Goal: Task Accomplishment & Management: Manage account settings

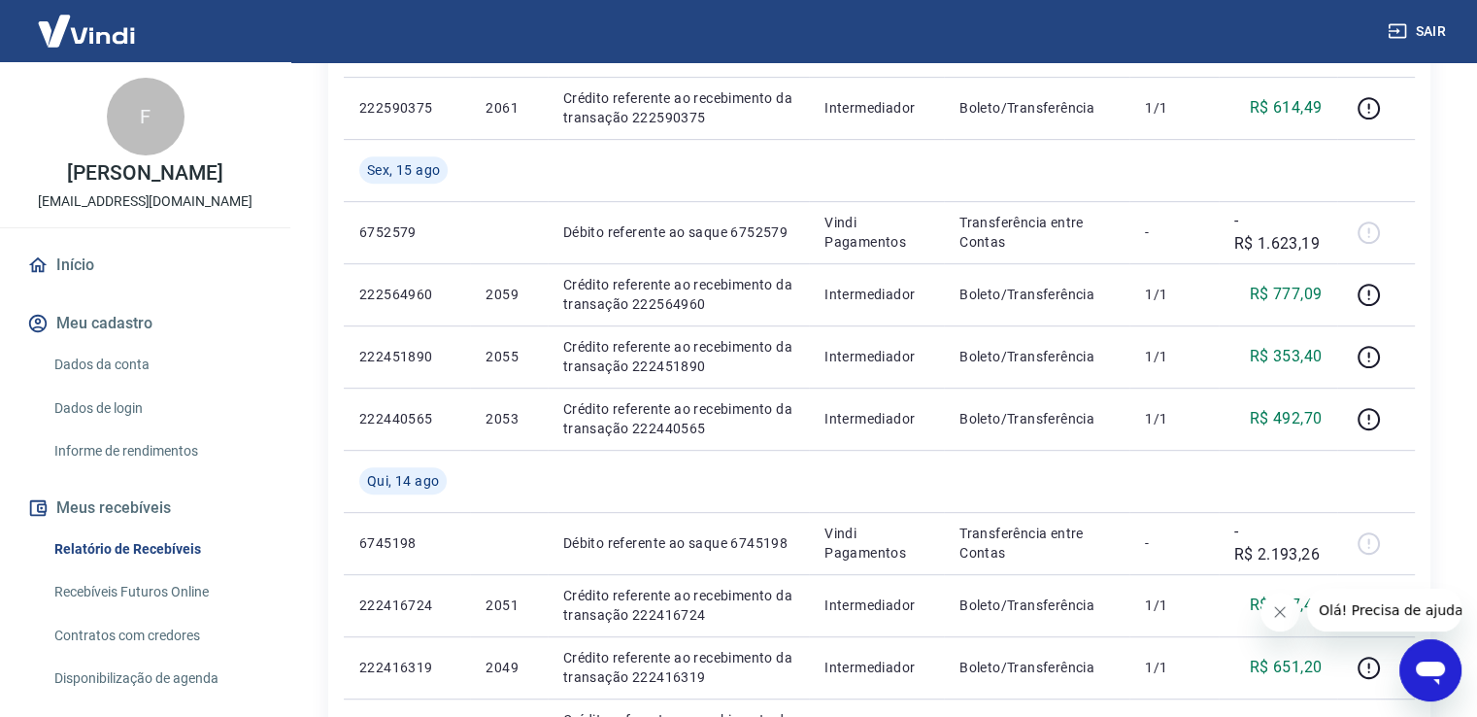
scroll to position [874, 0]
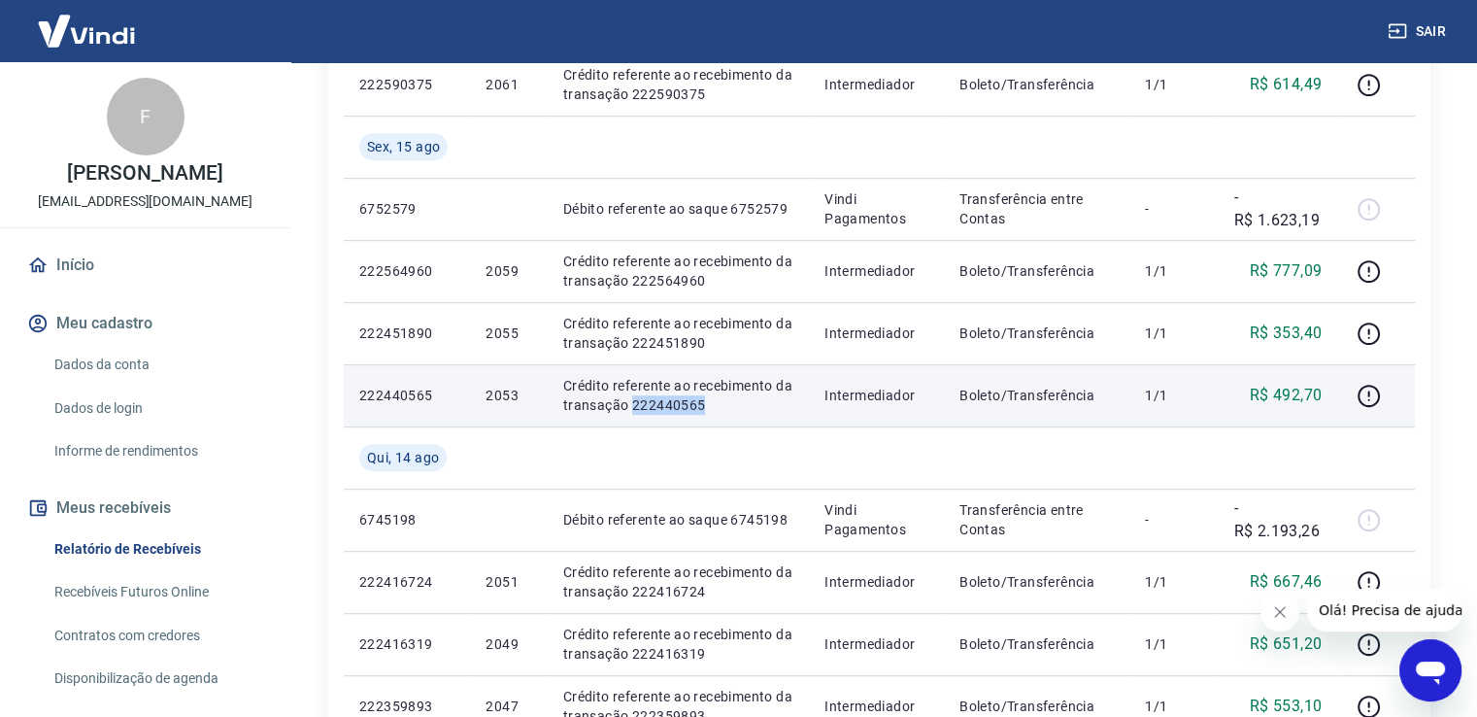
drag, startPoint x: 629, startPoint y: 406, endPoint x: 699, endPoint y: 413, distance: 70.3
click at [702, 413] on p "Crédito referente ao recebimento da transação 222440565" at bounding box center [678, 395] width 230 height 39
copy p "222440565"
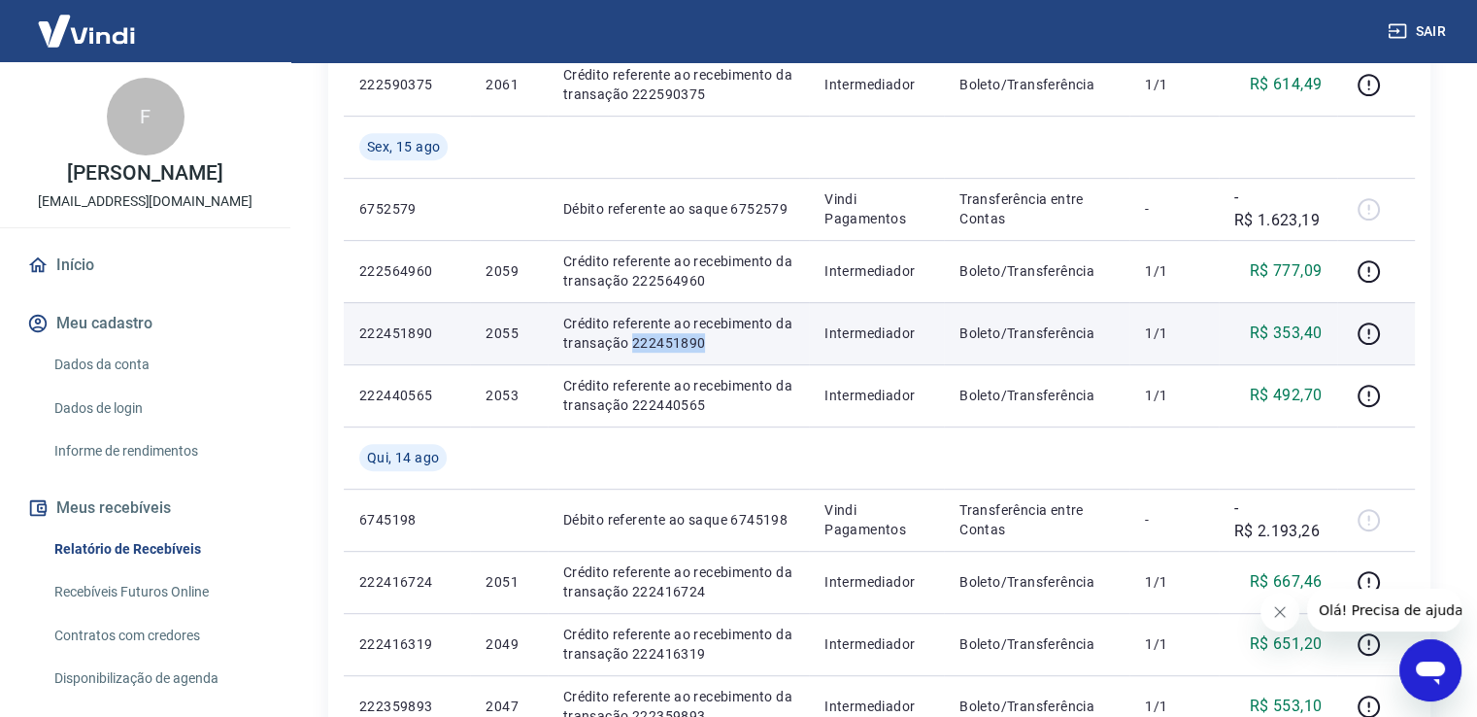
drag, startPoint x: 629, startPoint y: 344, endPoint x: 706, endPoint y: 347, distance: 76.8
click at [706, 347] on p "Crédito referente ao recebimento da transação 222451890" at bounding box center [678, 333] width 230 height 39
copy p "222451890"
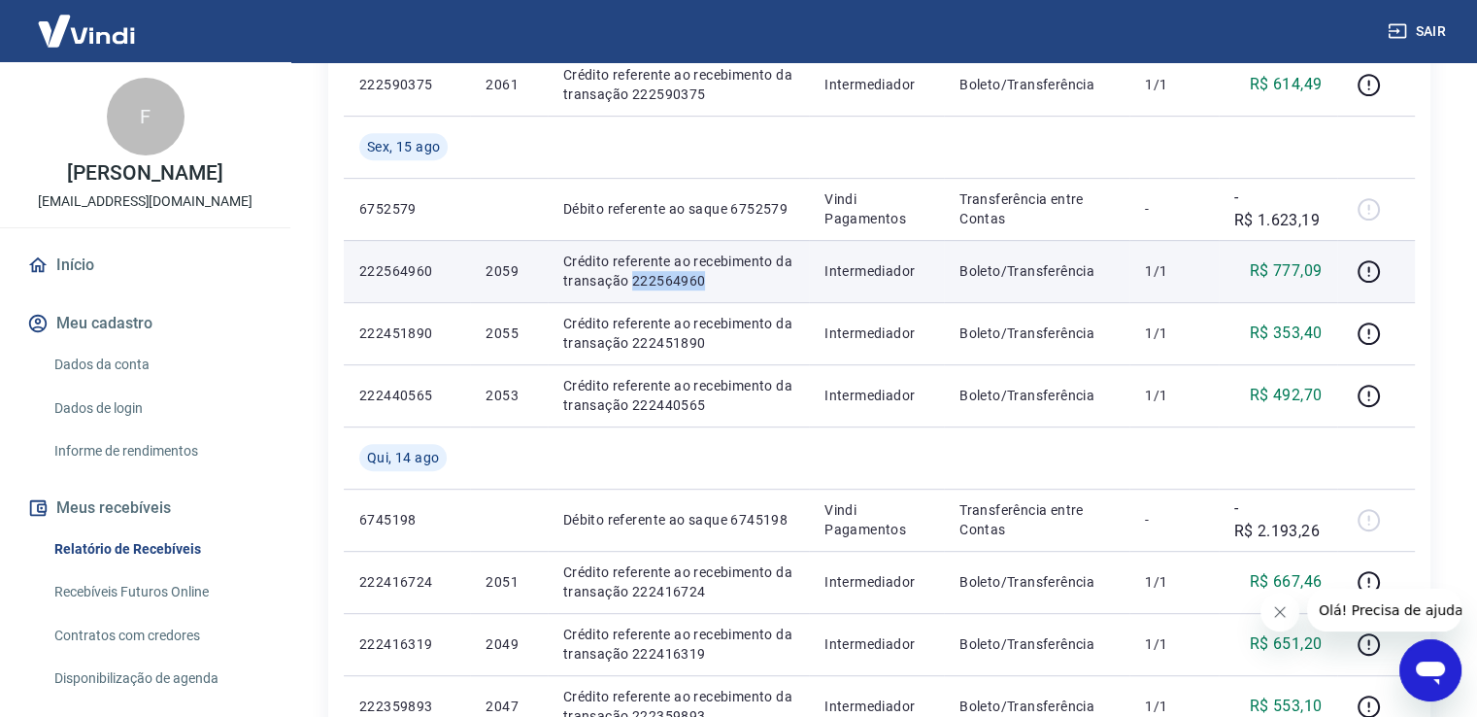
drag, startPoint x: 629, startPoint y: 279, endPoint x: 713, endPoint y: 277, distance: 83.6
click at [713, 277] on p "Crédito referente ao recebimento da transação 222564960" at bounding box center [678, 271] width 230 height 39
copy p "222564960"
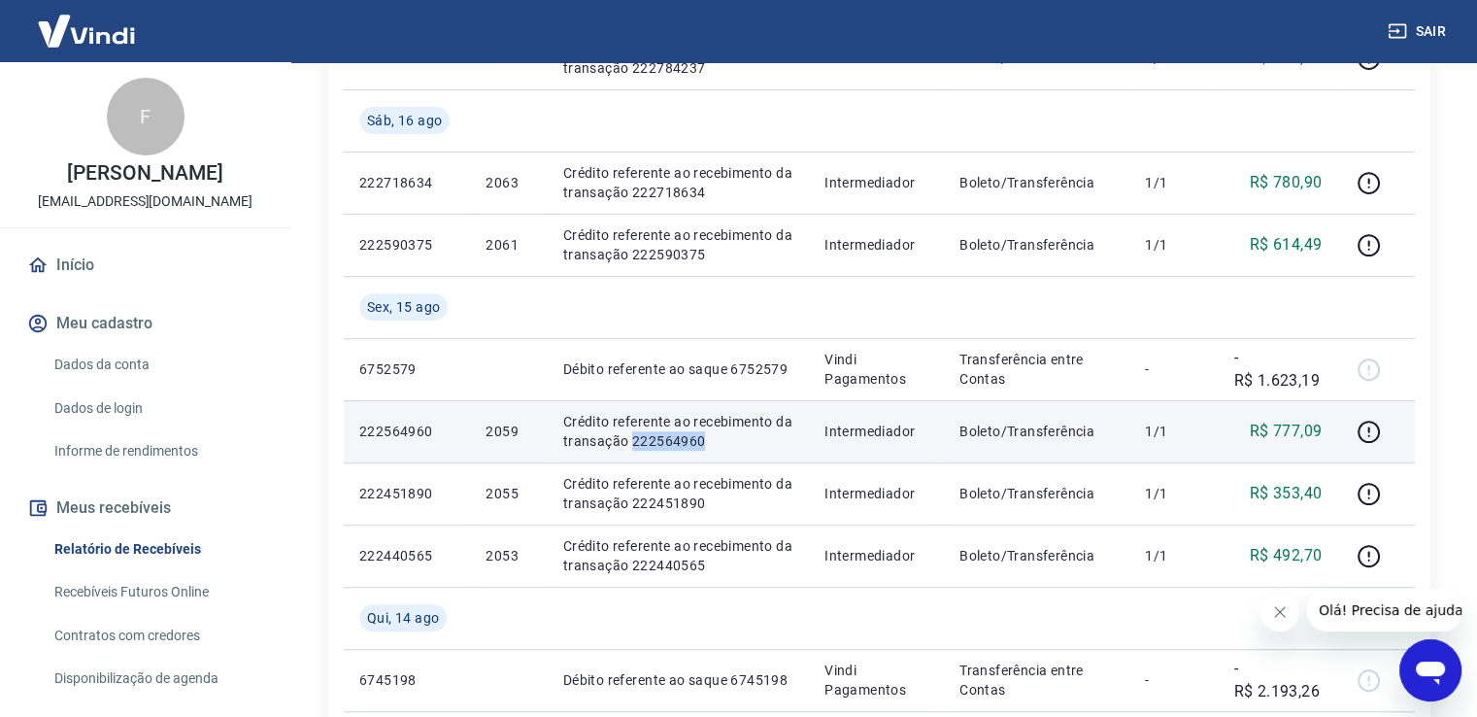
scroll to position [680, 0]
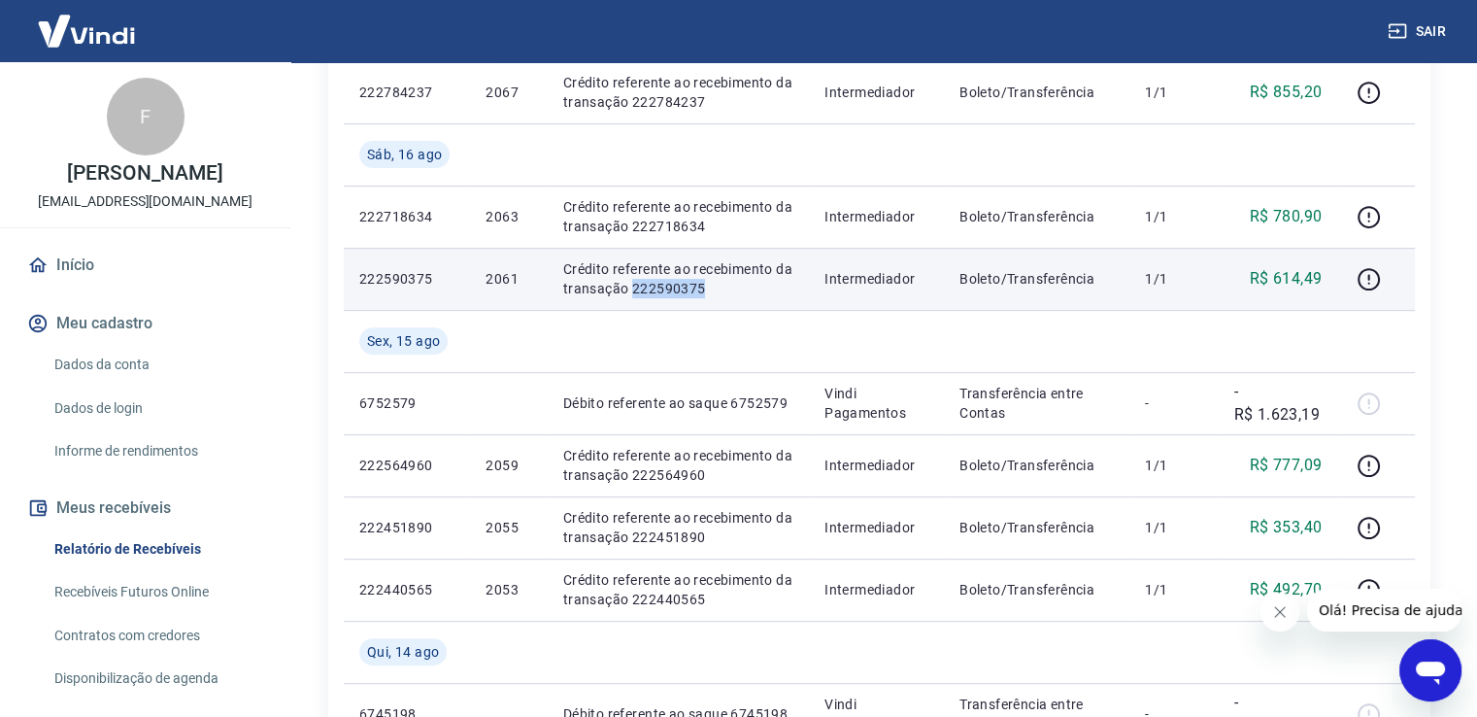
drag, startPoint x: 629, startPoint y: 288, endPoint x: 703, endPoint y: 292, distance: 73.9
click at [705, 291] on p "Crédito referente ao recebimento da transação 222590375" at bounding box center [678, 278] width 230 height 39
copy p "222590375"
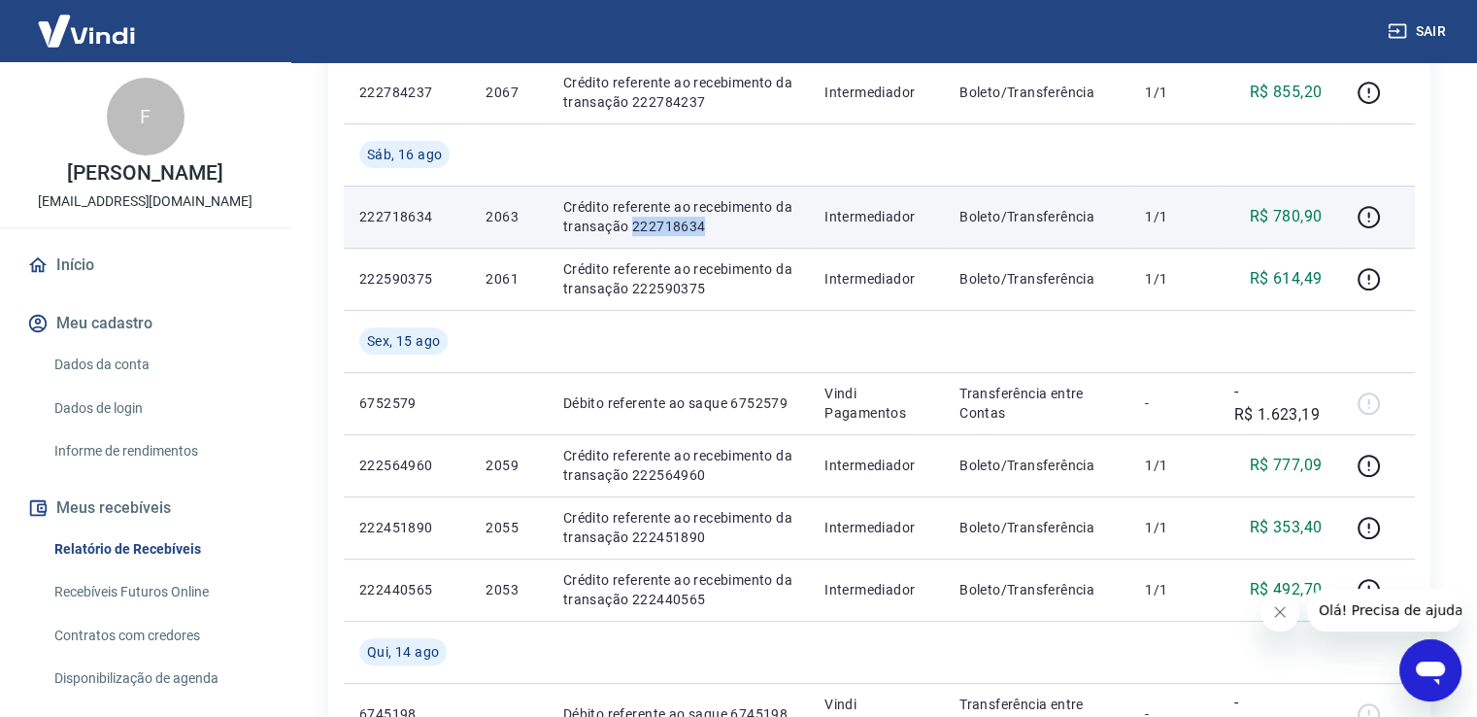
drag, startPoint x: 632, startPoint y: 223, endPoint x: 711, endPoint y: 227, distance: 78.8
click at [711, 227] on p "Crédito referente ao recebimento da transação 222718634" at bounding box center [678, 216] width 230 height 39
copy p "222718634"
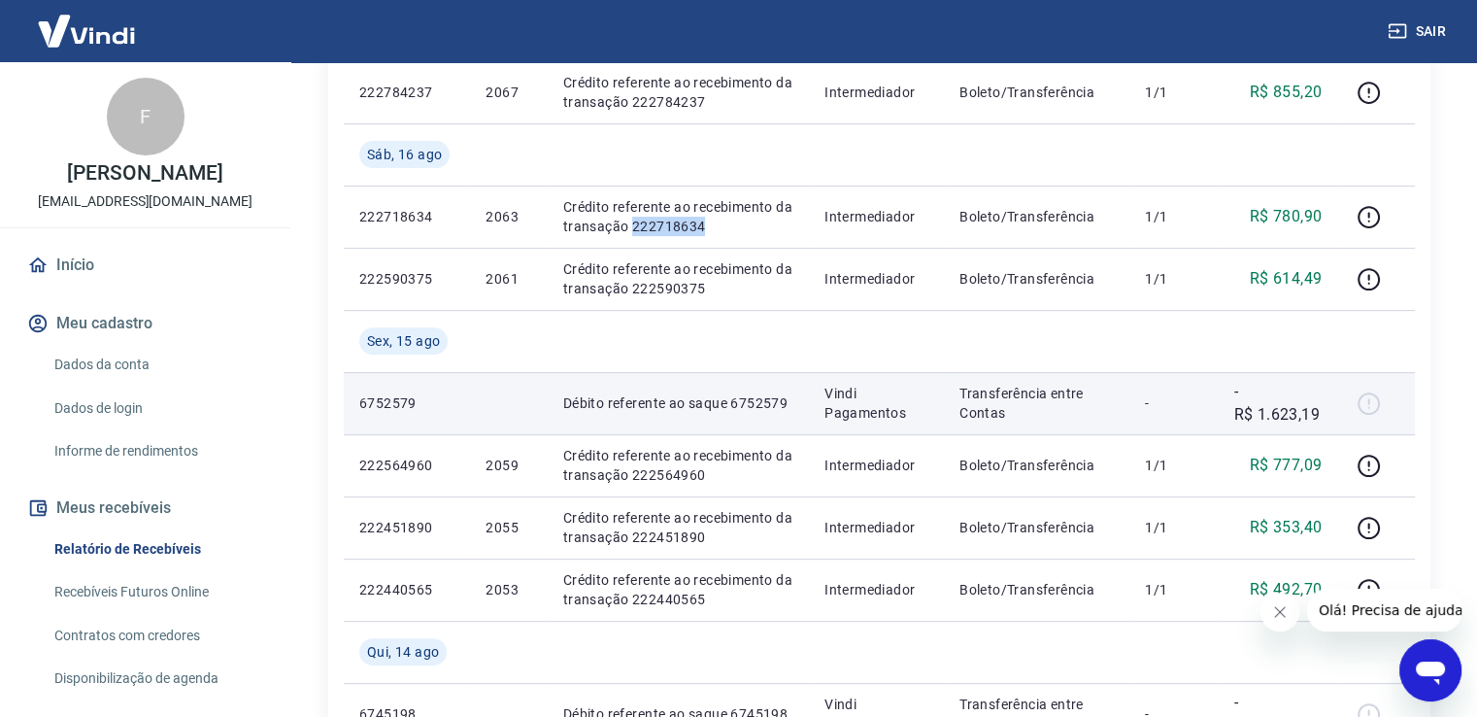
scroll to position [486, 0]
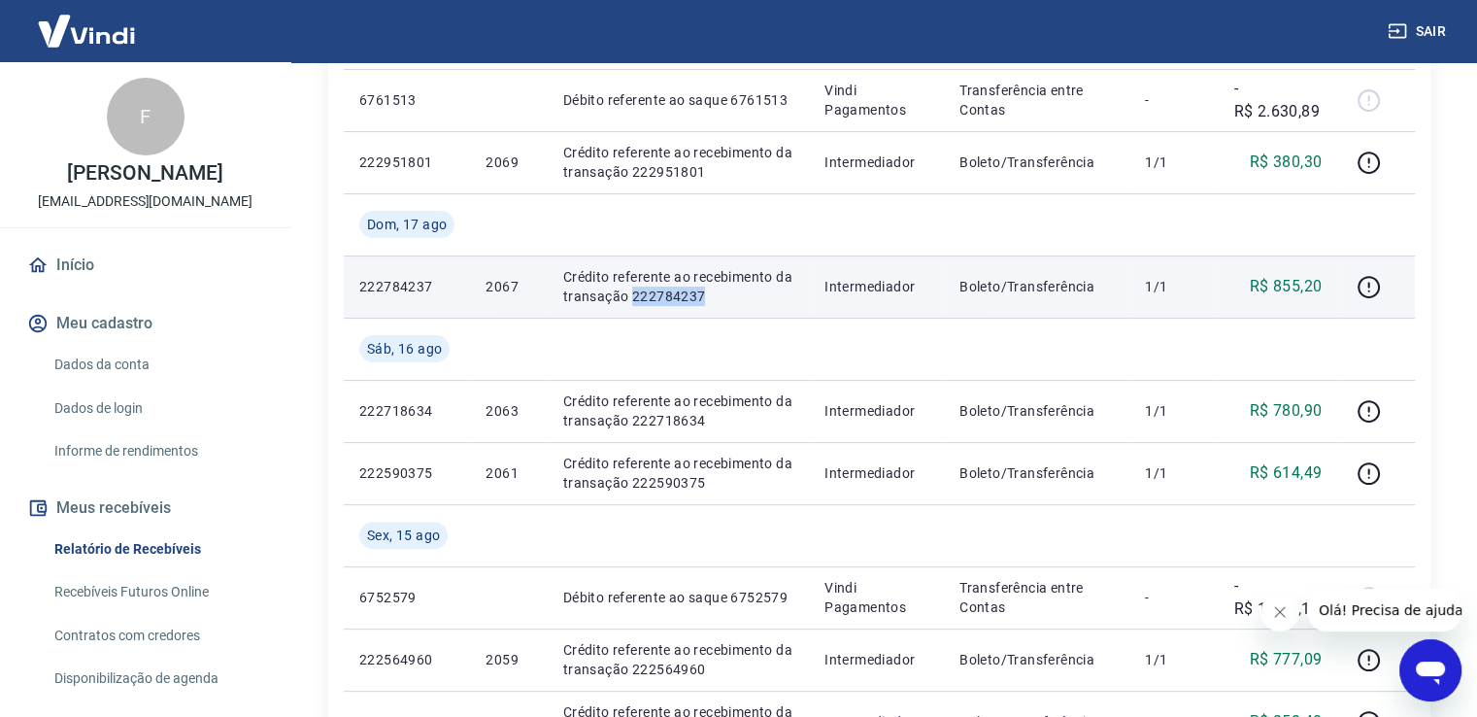
drag, startPoint x: 630, startPoint y: 295, endPoint x: 703, endPoint y: 309, distance: 74.1
click at [705, 310] on td "Crédito referente ao recebimento da transação 222784237" at bounding box center [678, 286] width 261 height 62
copy p "222784237"
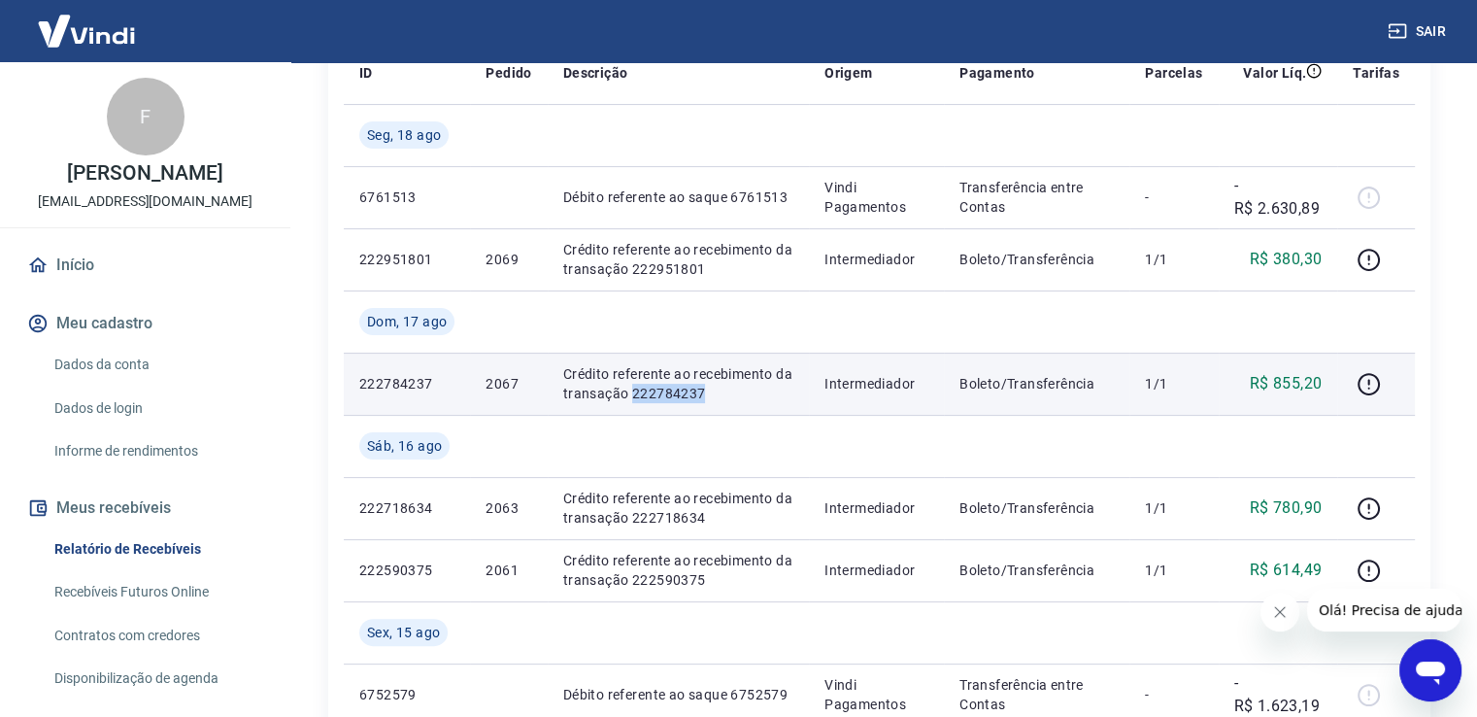
scroll to position [291, 0]
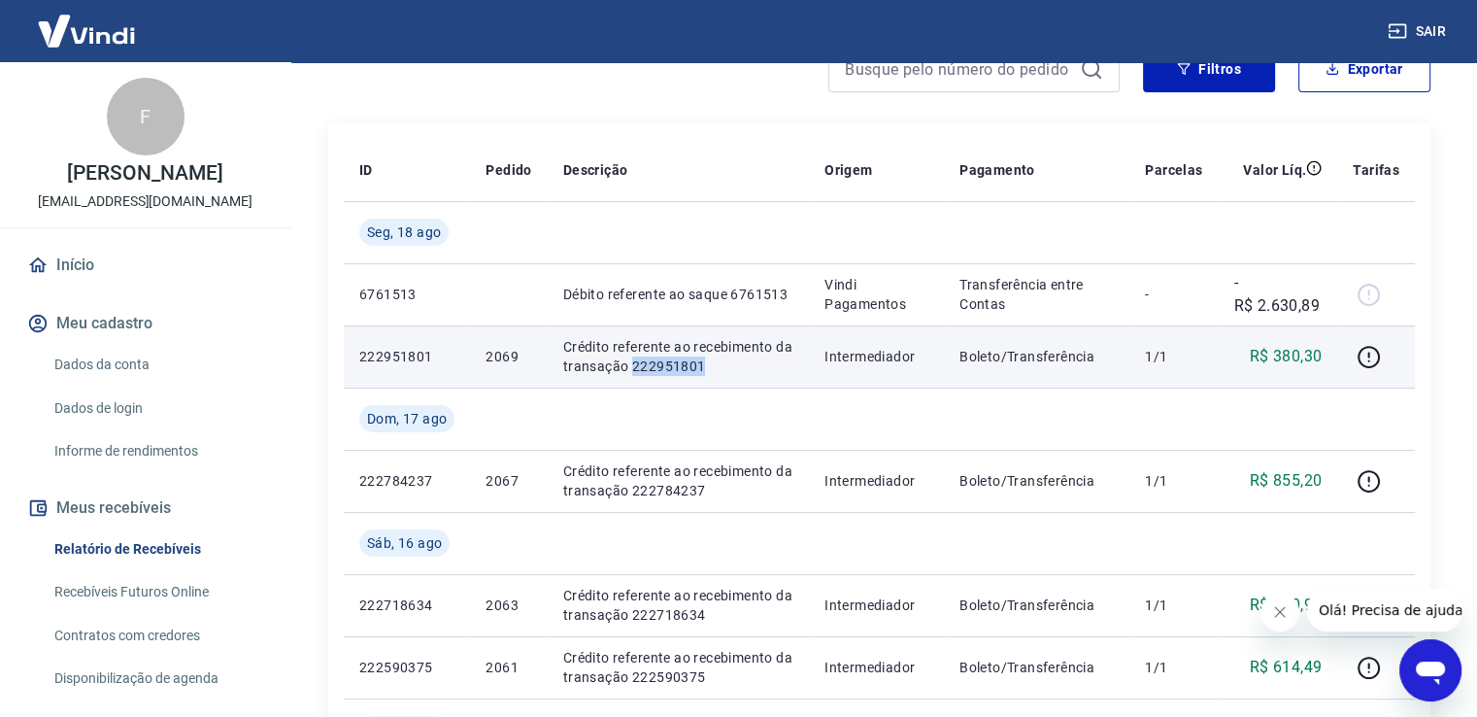
drag, startPoint x: 631, startPoint y: 366, endPoint x: 719, endPoint y: 368, distance: 87.4
click at [726, 366] on p "Crédito referente ao recebimento da transação 222951801" at bounding box center [678, 356] width 230 height 39
copy p "222951801"
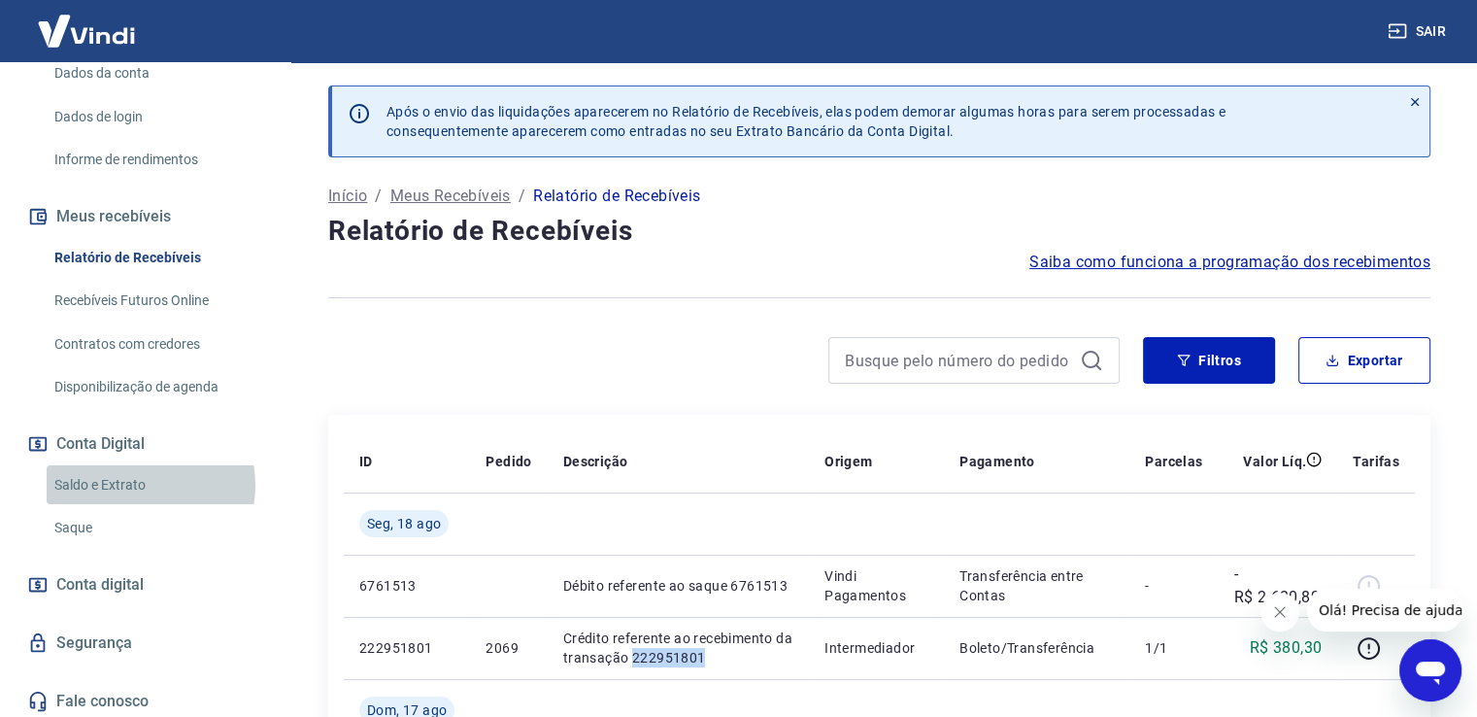
click at [136, 505] on link "Saldo e Extrato" at bounding box center [157, 485] width 221 height 40
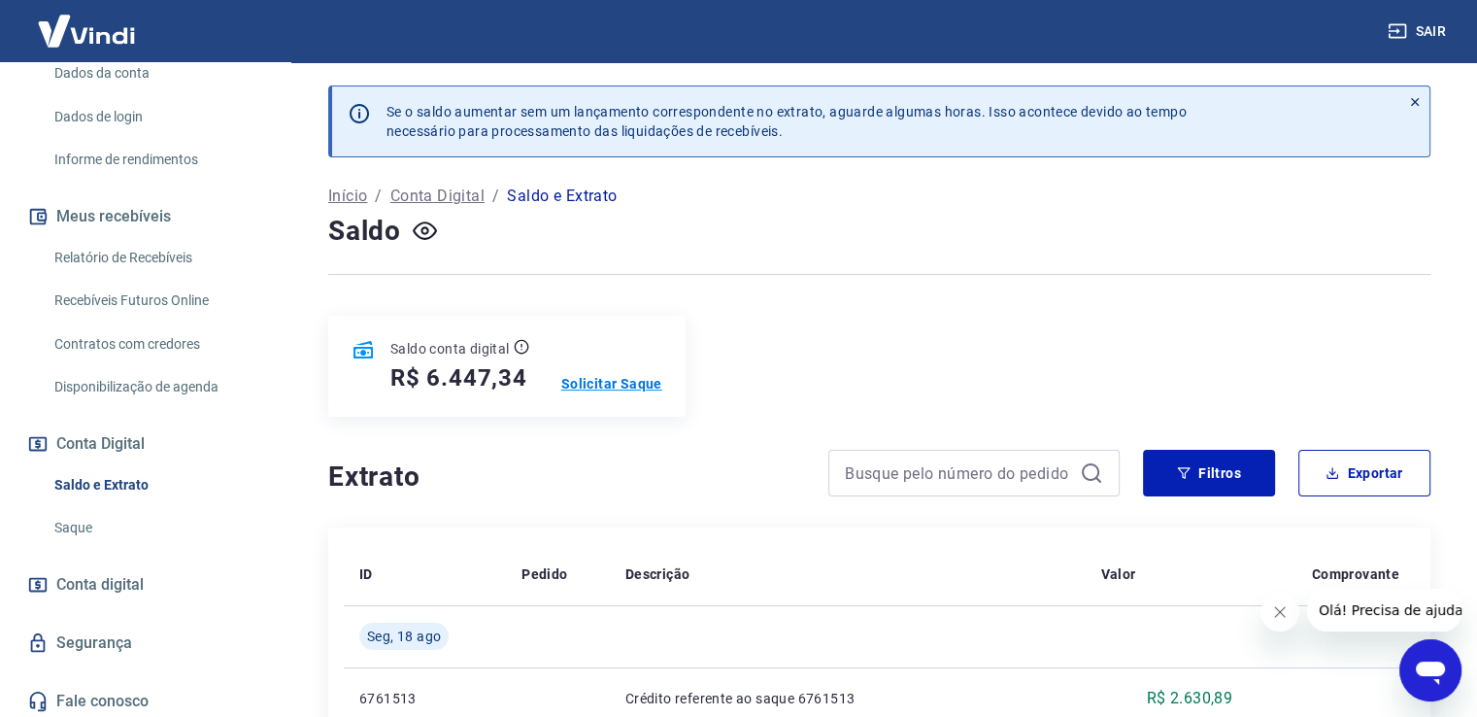
click at [635, 382] on p "Solicitar Saque" at bounding box center [611, 383] width 101 height 19
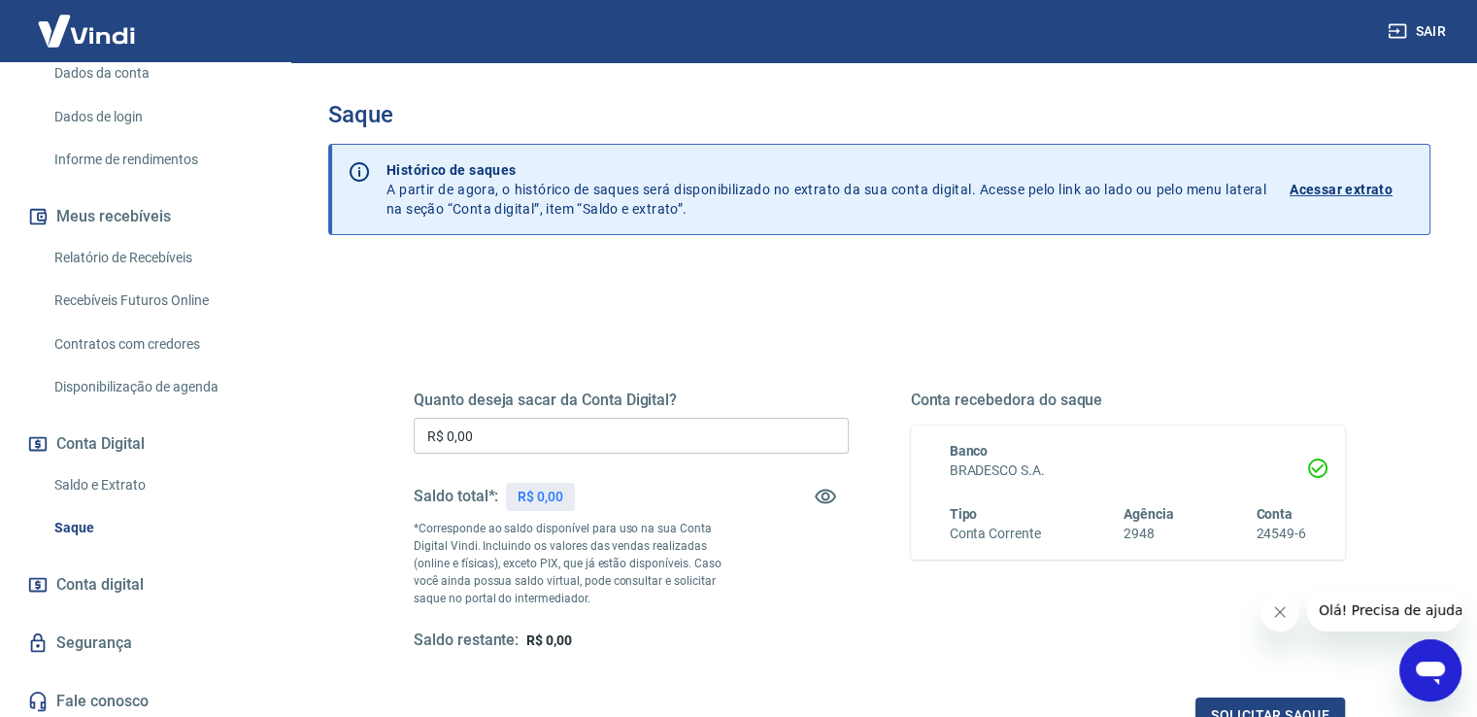
scroll to position [97, 0]
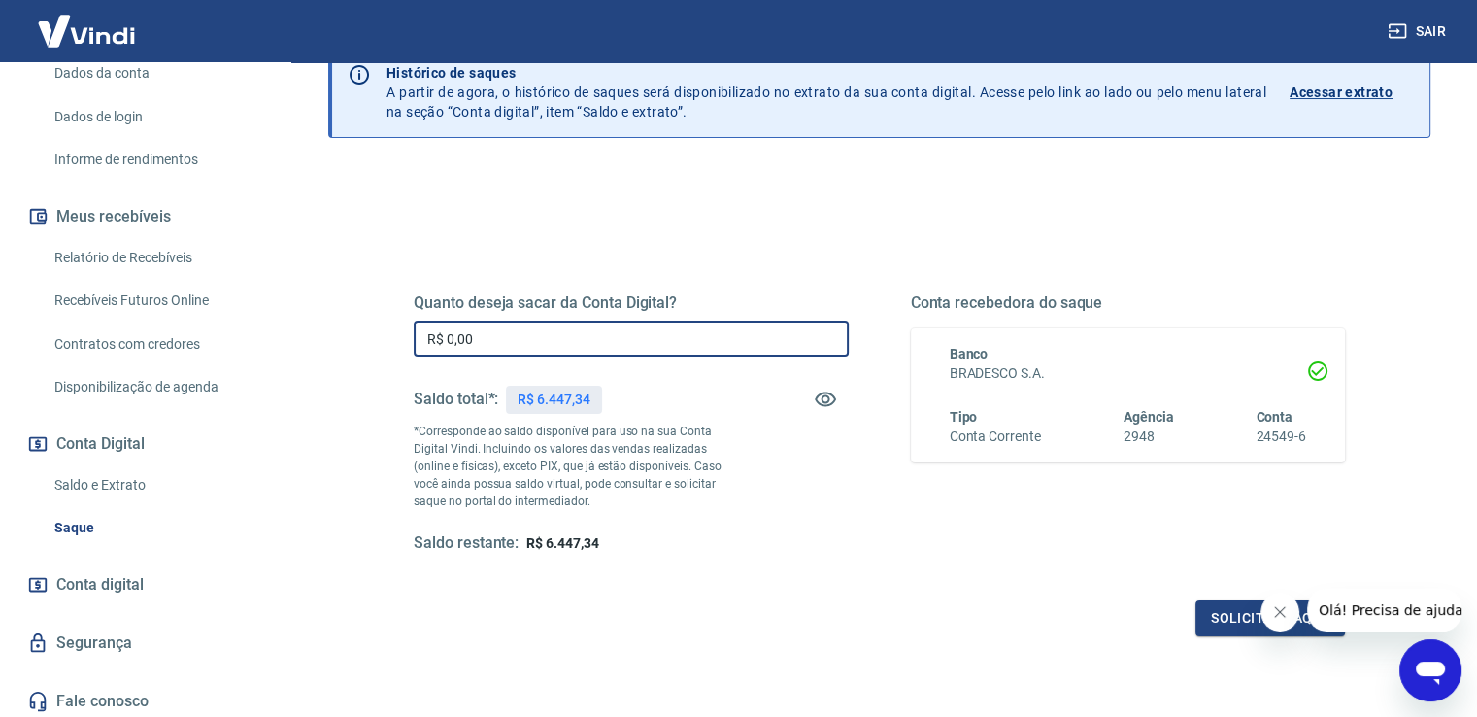
click at [613, 338] on input "R$ 0,00" at bounding box center [631, 339] width 435 height 36
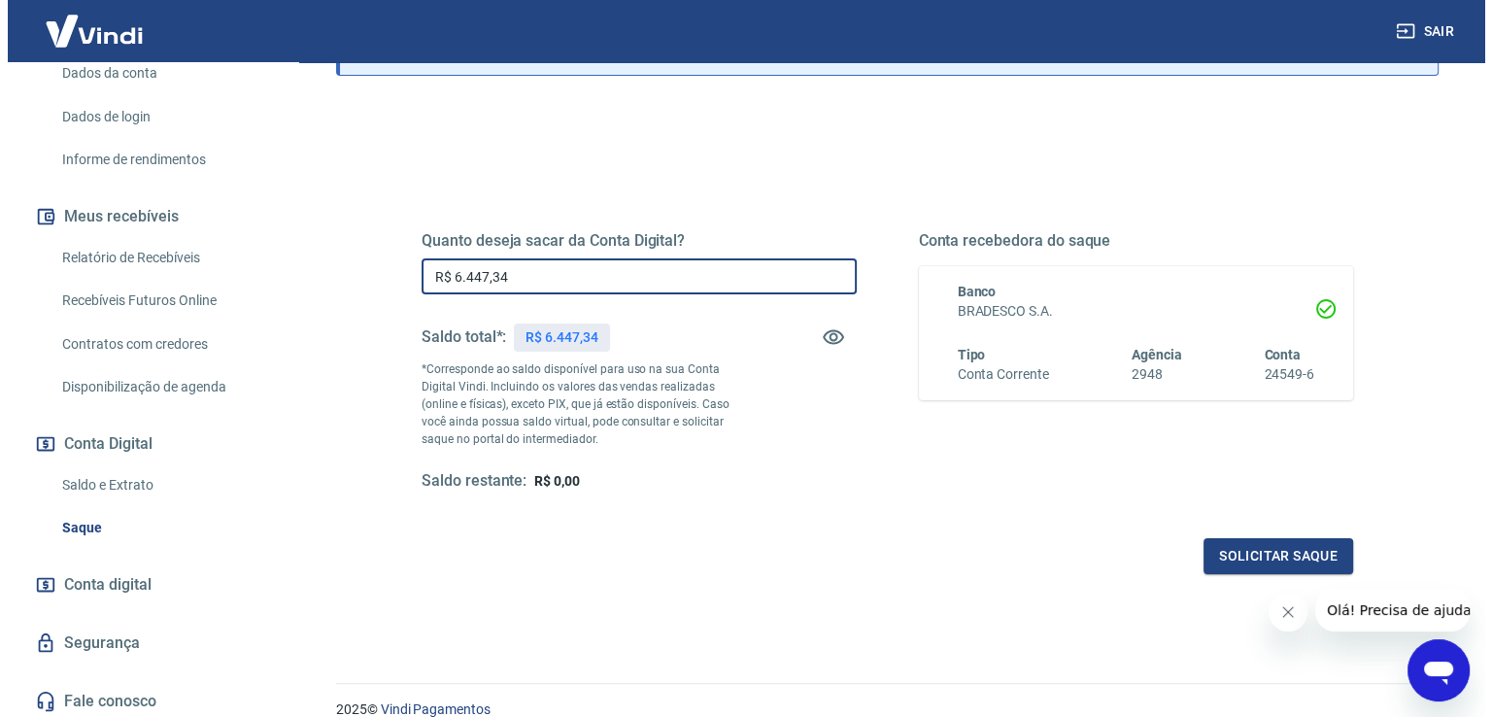
scroll to position [194, 0]
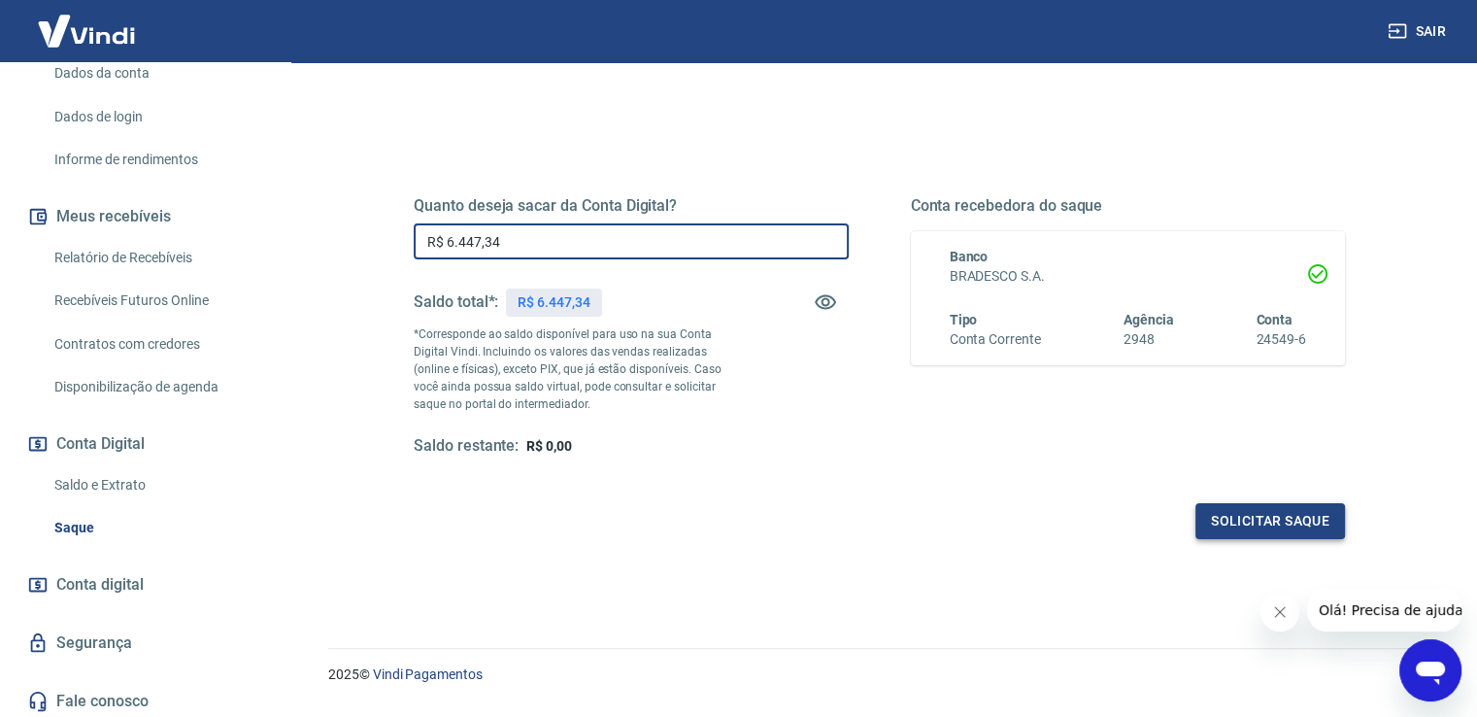
type input "R$ 6.447,34"
click at [1245, 514] on button "Solicitar saque" at bounding box center [1271, 521] width 150 height 36
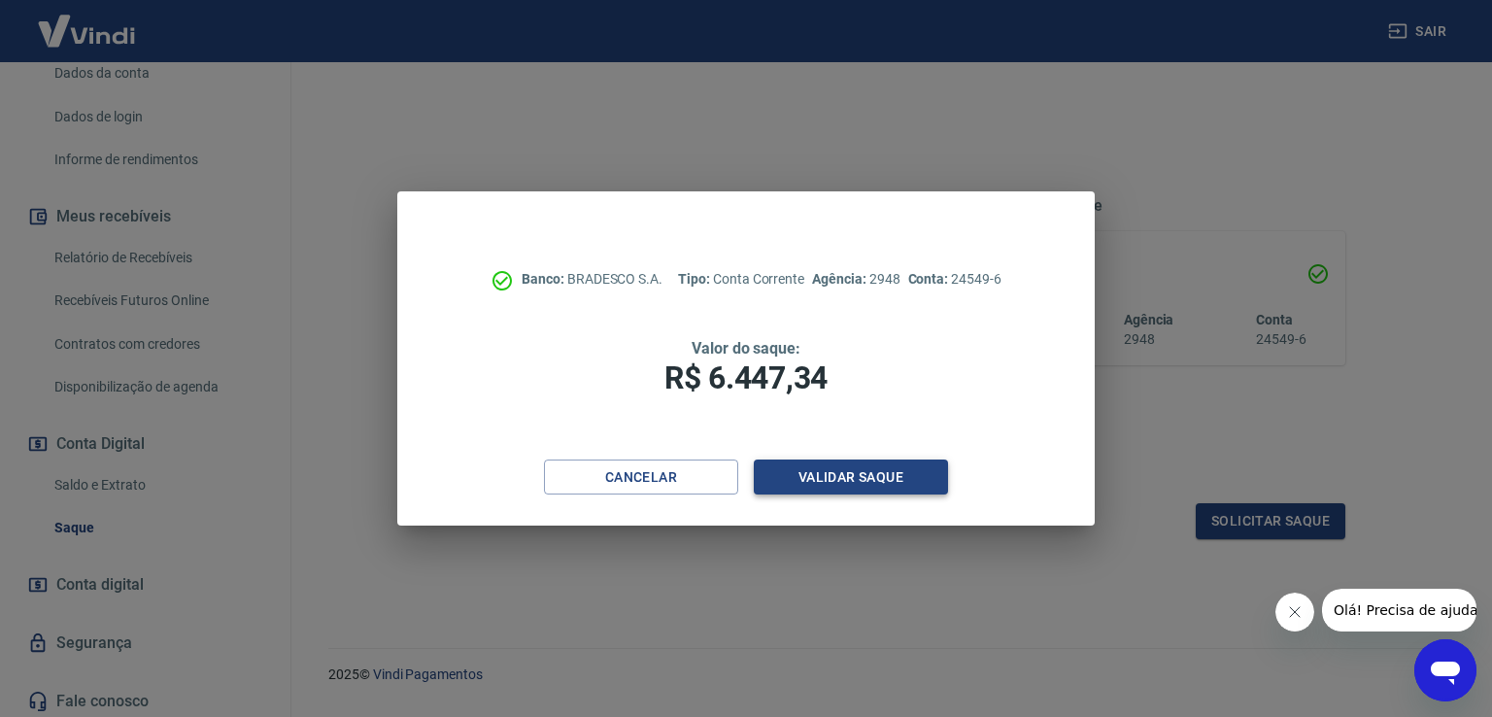
click at [848, 482] on button "Validar saque" at bounding box center [851, 477] width 194 height 36
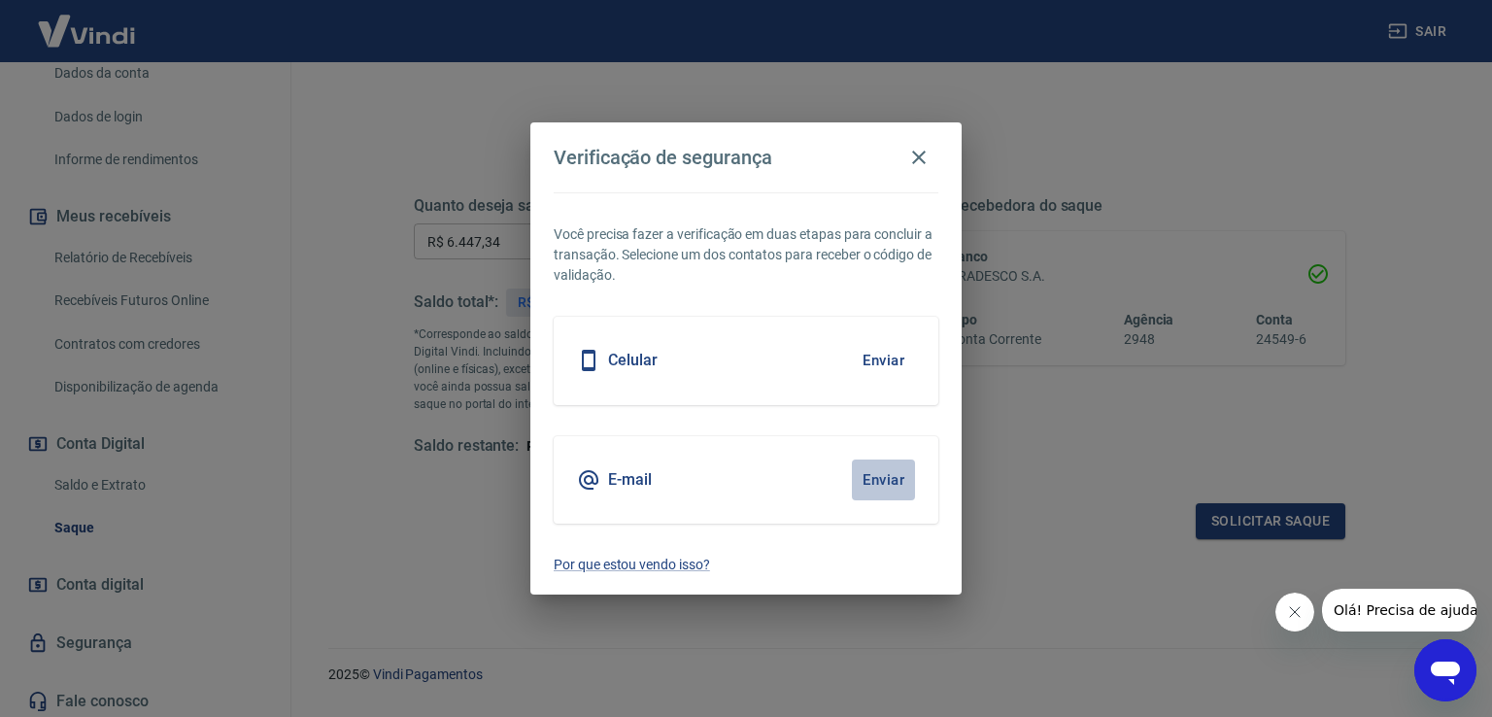
click at [873, 482] on button "Enviar" at bounding box center [883, 479] width 63 height 41
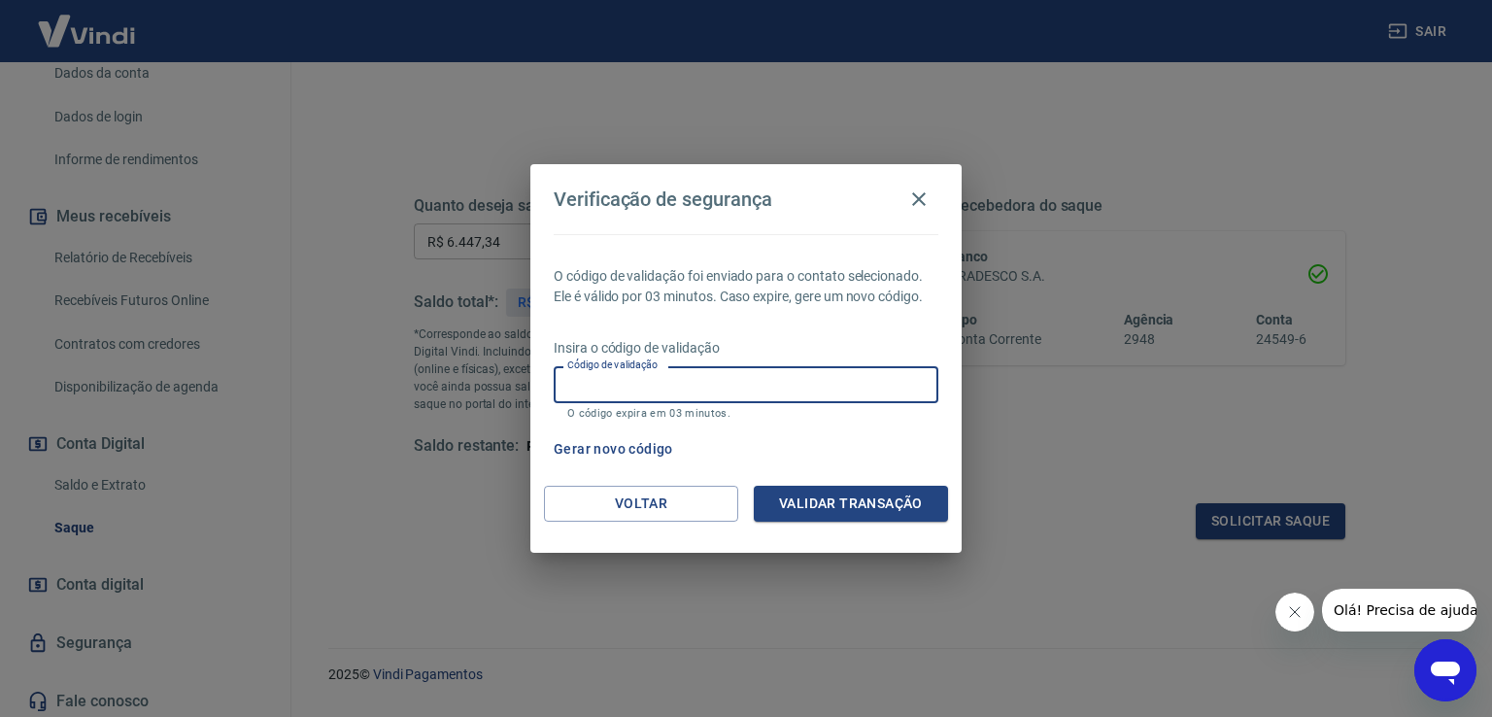
click at [865, 378] on input "Código de validação" at bounding box center [746, 384] width 385 height 36
type input "484147"
click at [874, 501] on button "Validar transação" at bounding box center [851, 504] width 194 height 36
